Goal: Transaction & Acquisition: Obtain resource

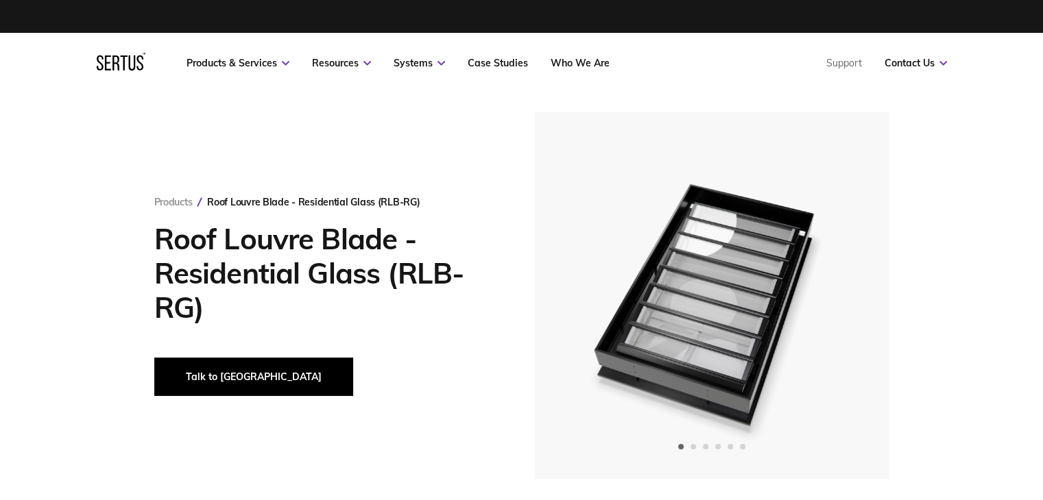
click at [198, 373] on button "Talk to [GEOGRAPHIC_DATA]" at bounding box center [253, 377] width 199 height 38
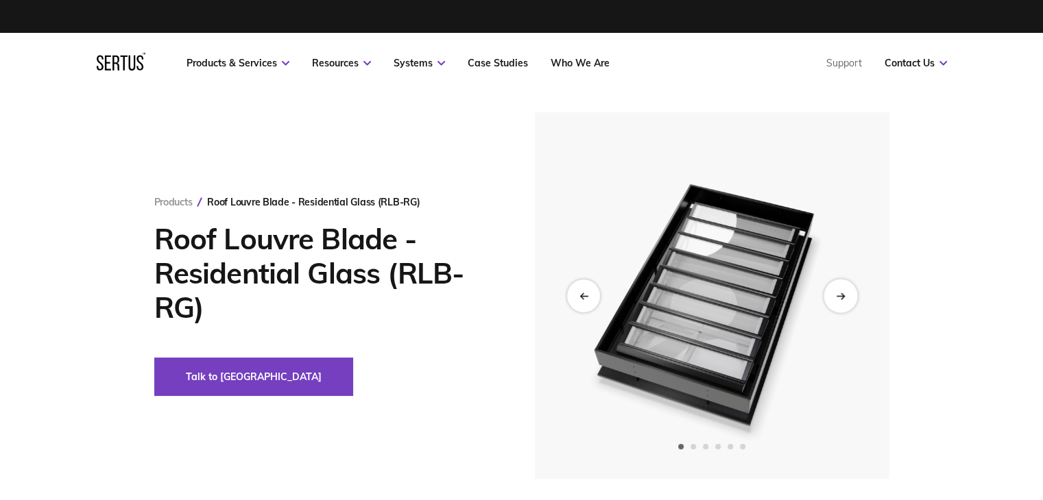
click at [839, 297] on icon "Next slide" at bounding box center [840, 296] width 9 height 8
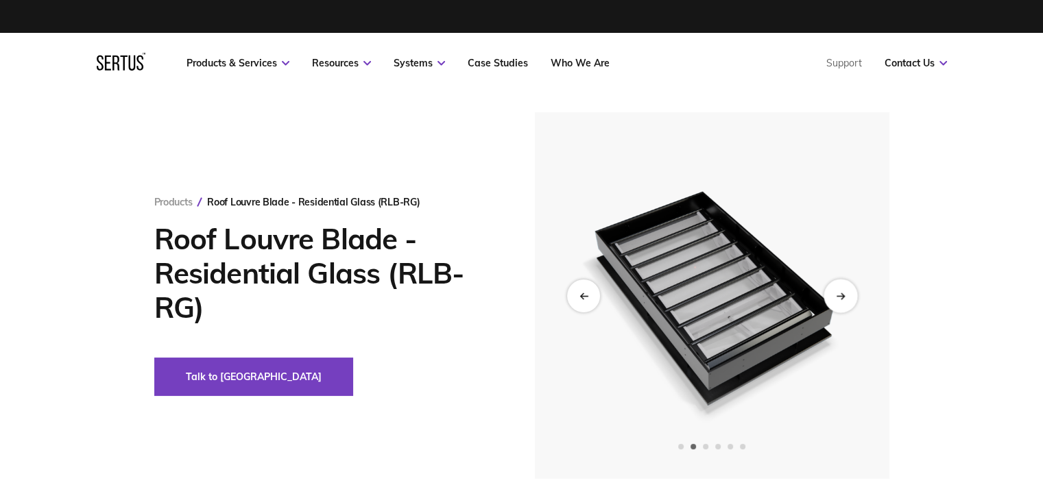
click at [839, 297] on icon "Next slide" at bounding box center [840, 296] width 9 height 8
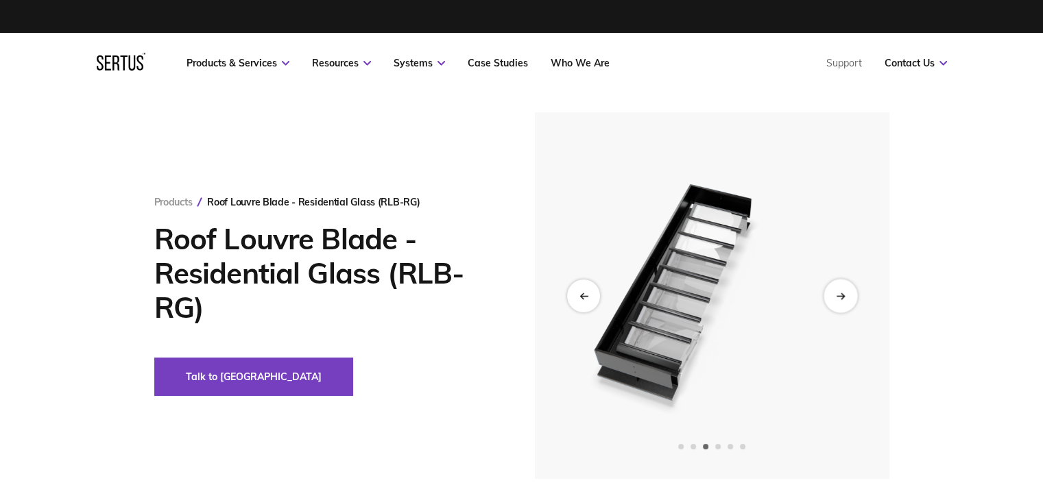
click at [839, 297] on icon "Next slide" at bounding box center [840, 296] width 9 height 8
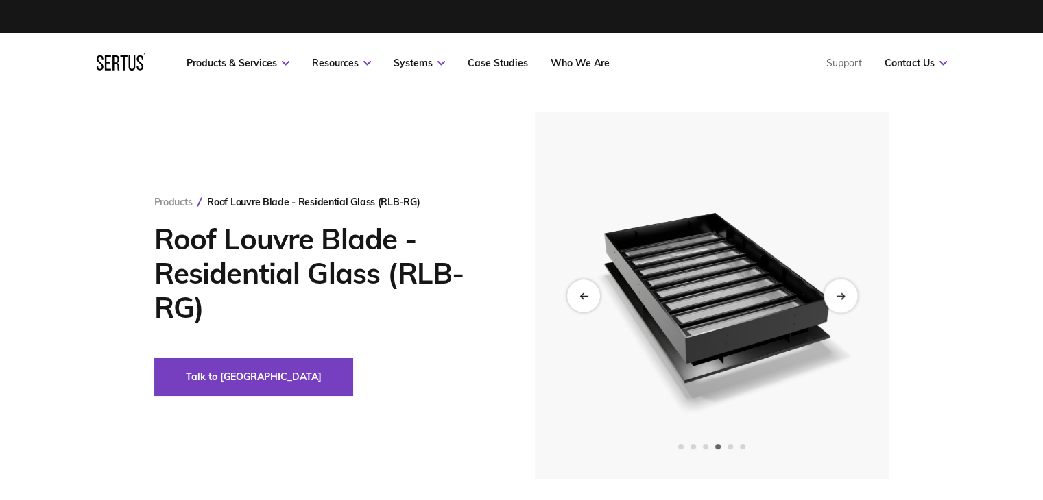
click at [839, 297] on icon "Next slide" at bounding box center [840, 296] width 9 height 8
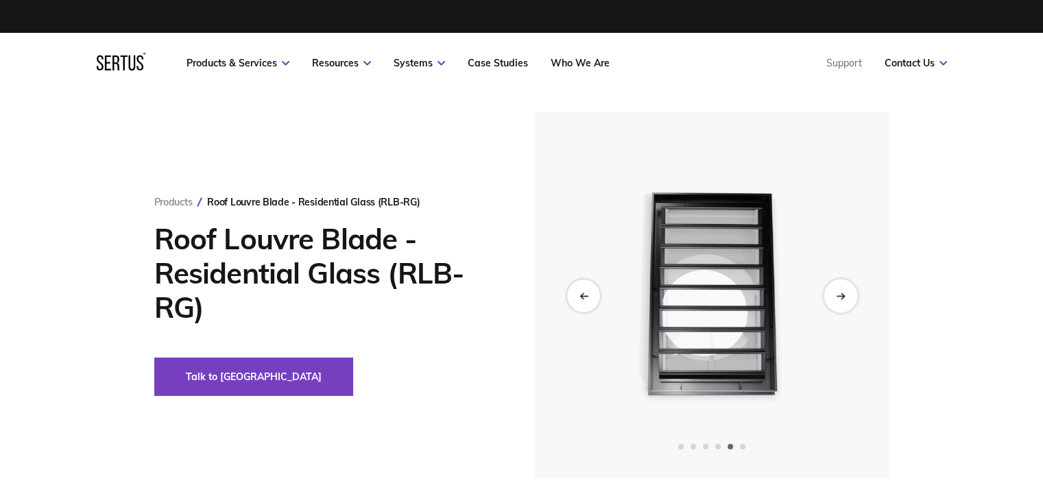
click at [839, 297] on icon "Next slide" at bounding box center [840, 296] width 9 height 8
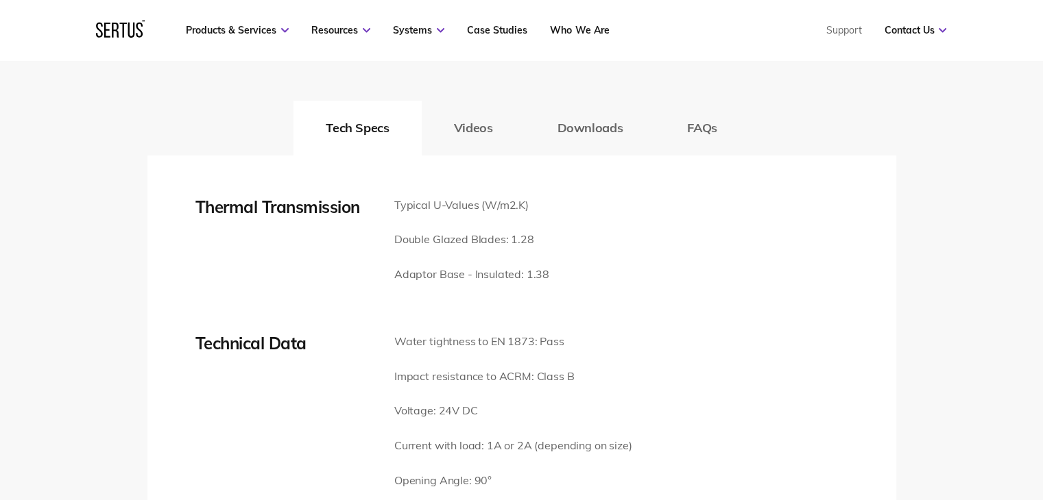
scroll to position [2193, 0]
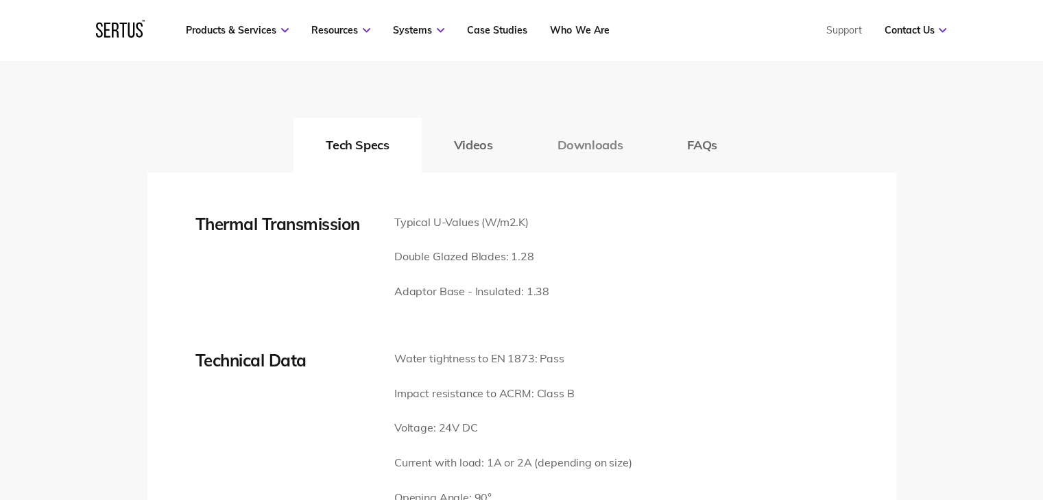
click at [596, 147] on button "Downloads" at bounding box center [589, 145] width 130 height 55
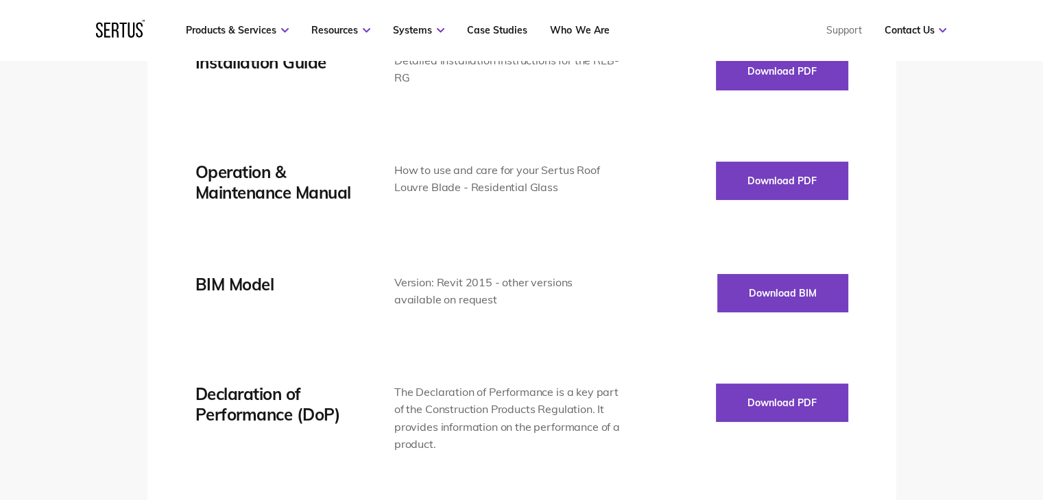
scroll to position [2262, 0]
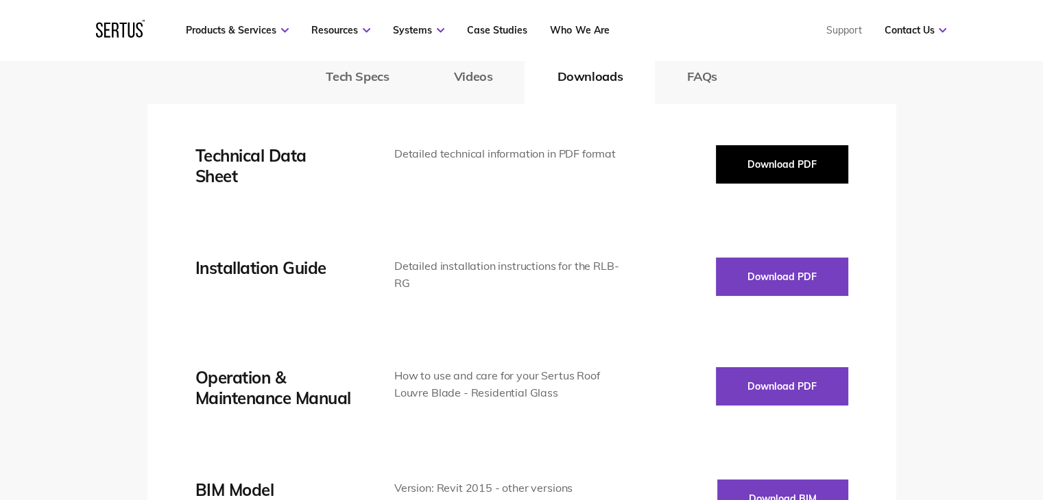
click at [805, 168] on button "Download PDF" at bounding box center [782, 164] width 132 height 38
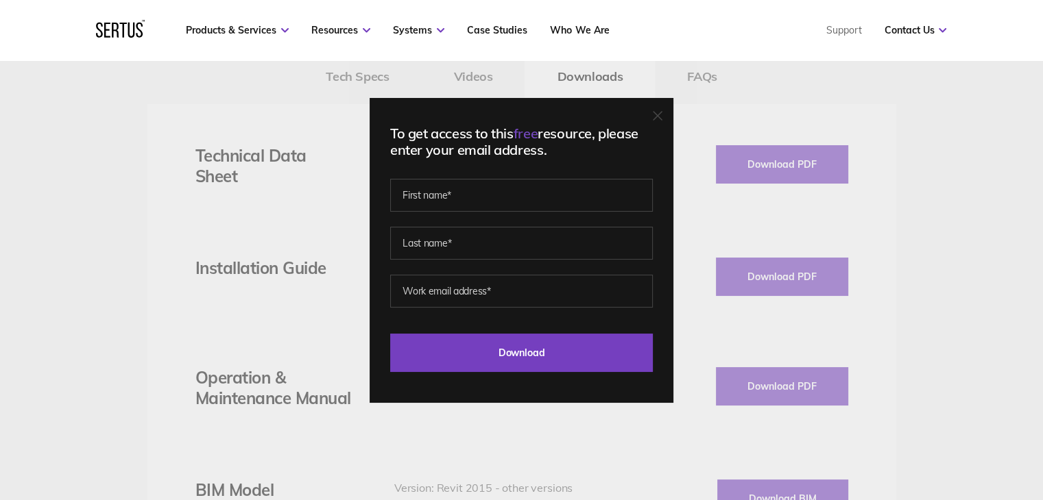
click at [662, 113] on icon at bounding box center [658, 116] width 10 height 10
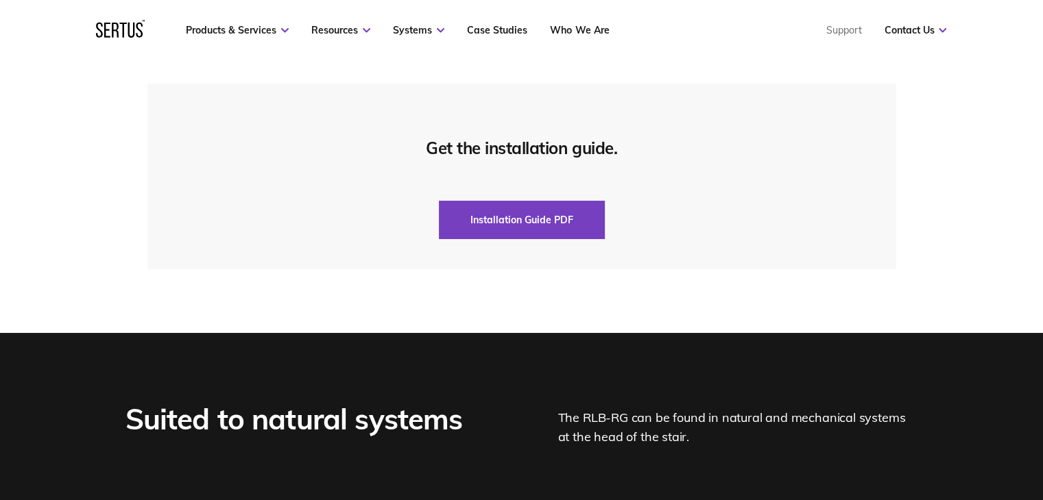
scroll to position [3359, 0]
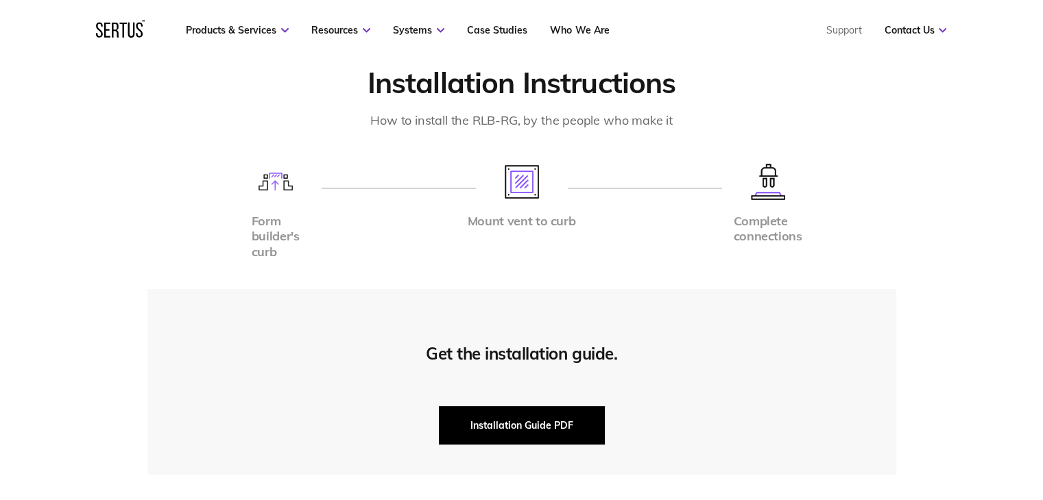
click at [526, 418] on button "Installation Guide PDF" at bounding box center [522, 425] width 166 height 38
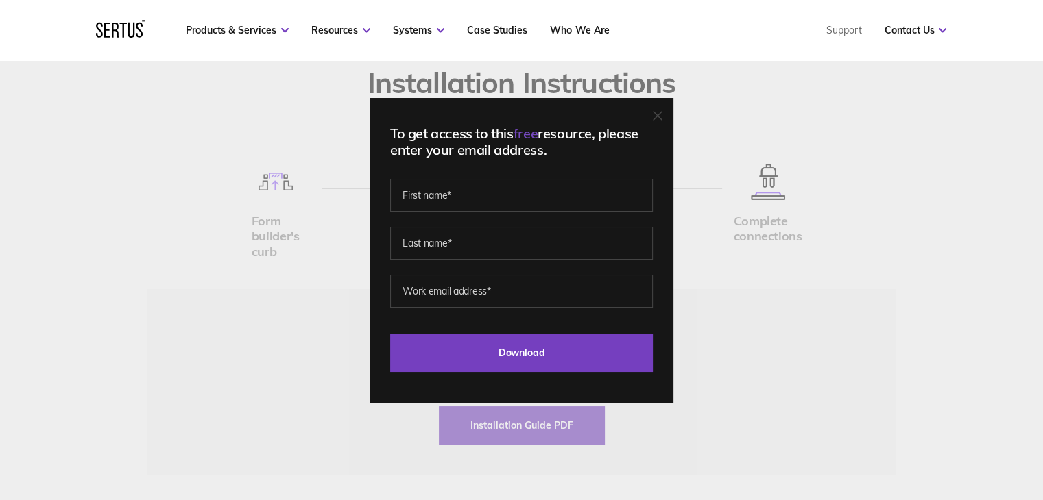
click at [642, 124] on div "To get access to this free resource, please enter your email address. Last Down…" at bounding box center [521, 250] width 304 height 305
click at [661, 119] on icon at bounding box center [657, 116] width 8 height 8
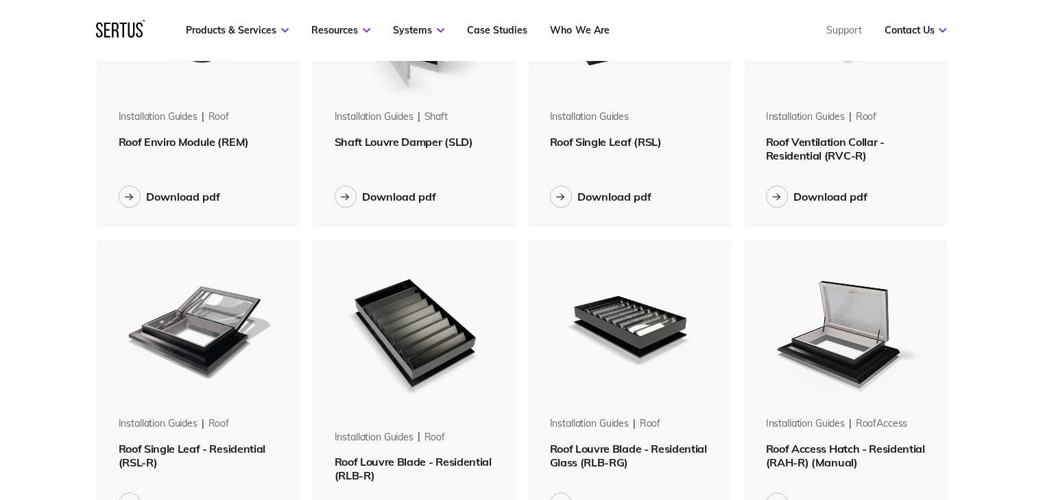
scroll to position [343, 0]
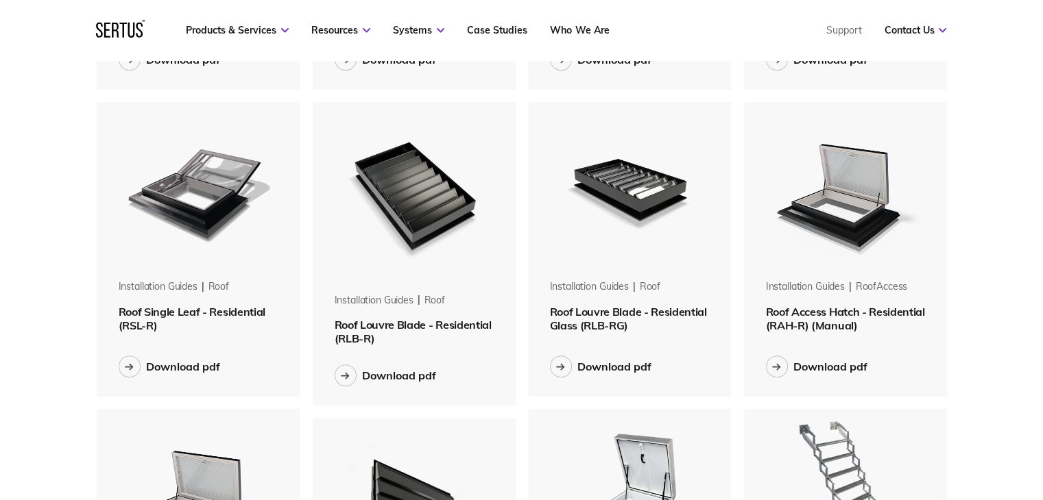
click at [625, 208] on img at bounding box center [629, 188] width 173 height 173
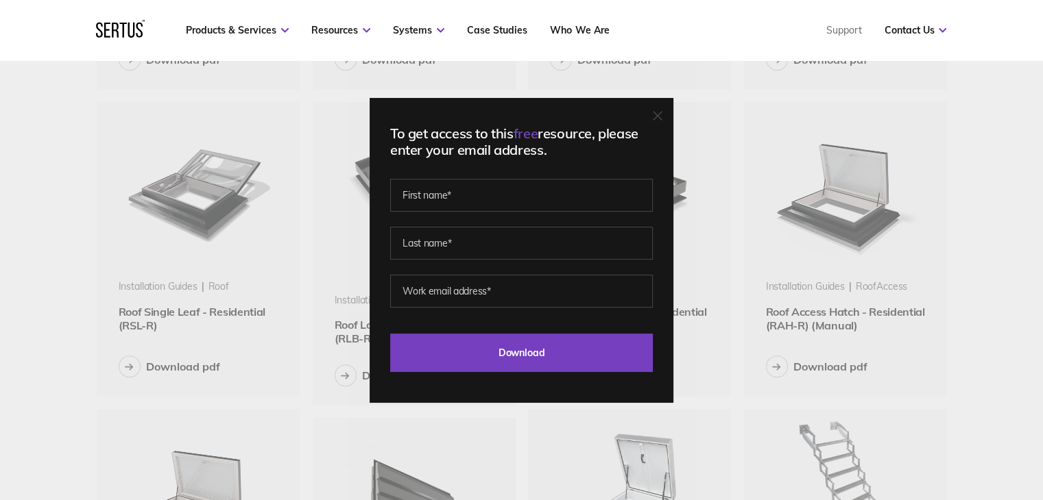
drag, startPoint x: 655, startPoint y: 119, endPoint x: 670, endPoint y: 117, distance: 14.5
click at [661, 119] on div "To get access to this free resource, please enter your email address. Last Down…" at bounding box center [521, 250] width 304 height 305
click at [659, 113] on icon at bounding box center [658, 116] width 10 height 10
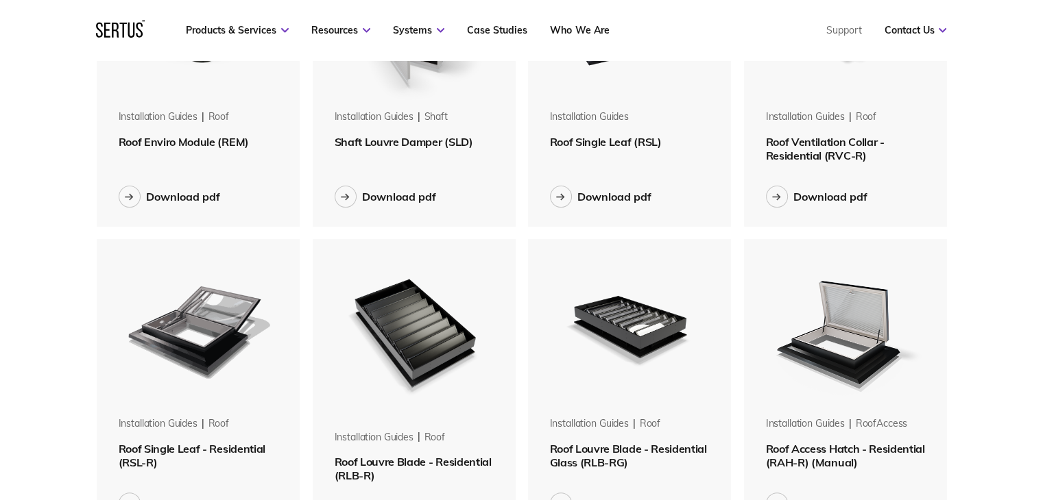
scroll to position [0, 0]
